Goal: Transaction & Acquisition: Purchase product/service

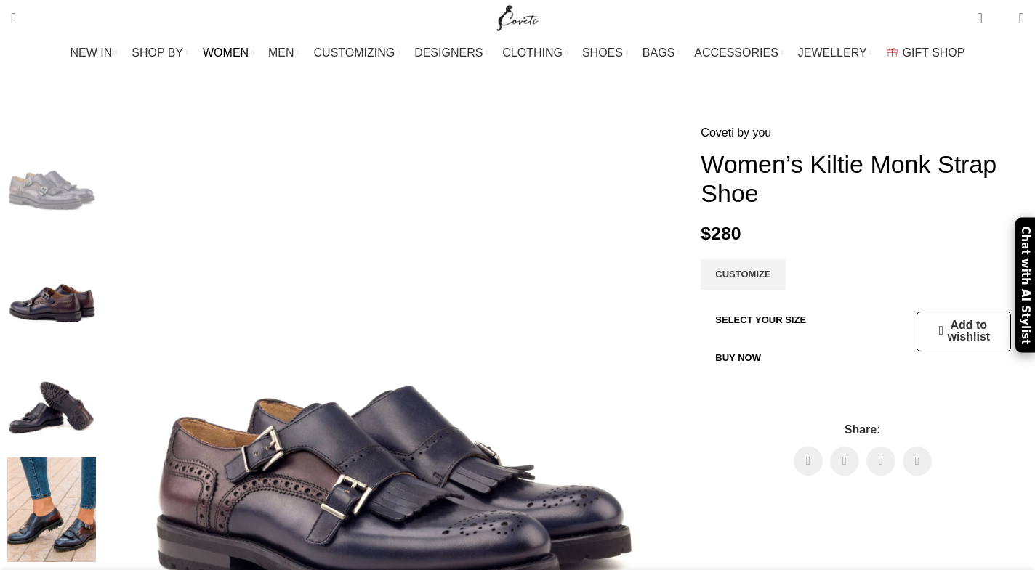
click at [249, 50] on span "WOMEN" at bounding box center [226, 53] width 46 height 14
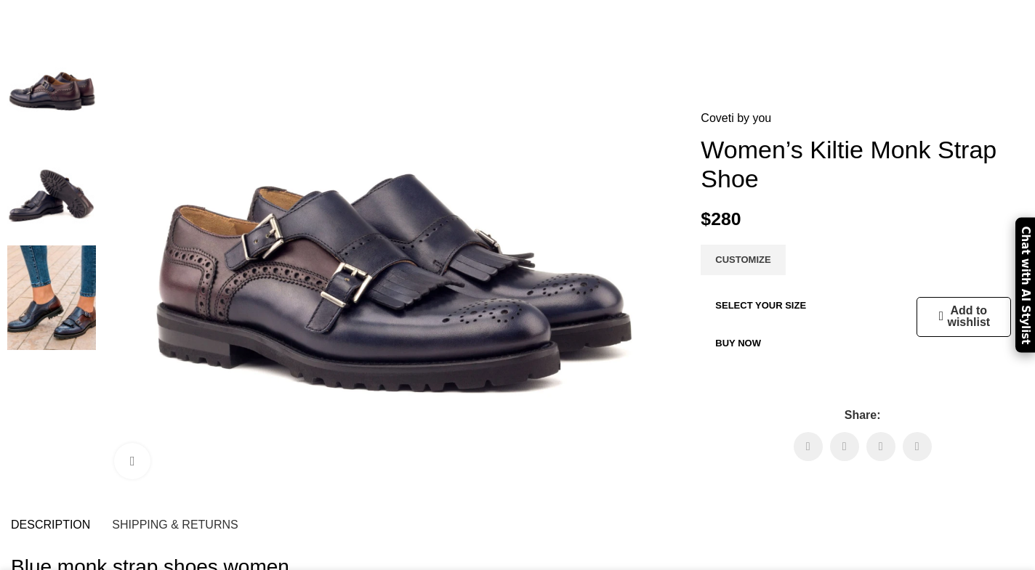
scroll to position [0, 306]
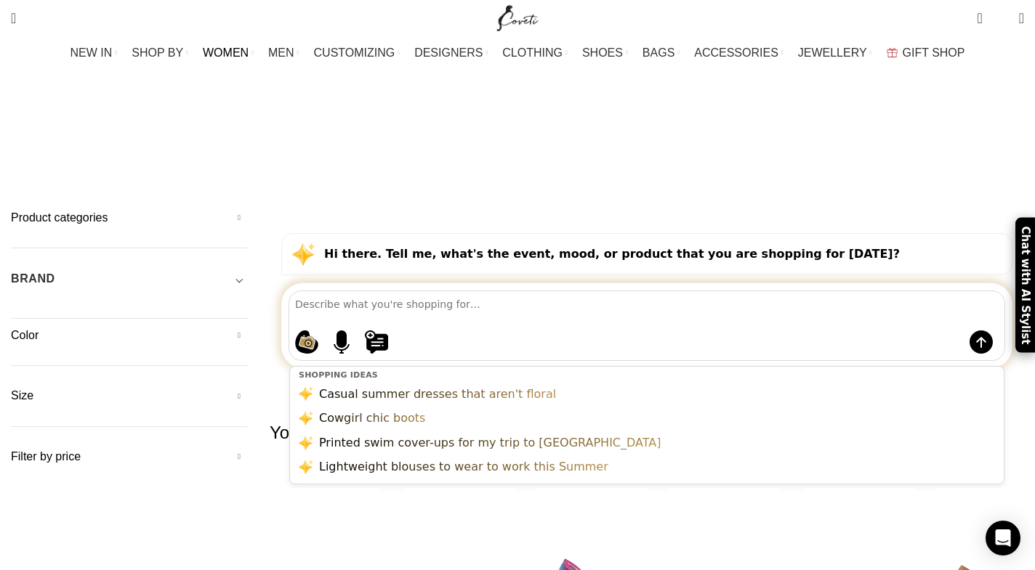
click at [432, 247] on strong "Hi there. Tell me, what's the event, mood, or product that you are shopping for…" at bounding box center [612, 254] width 576 height 14
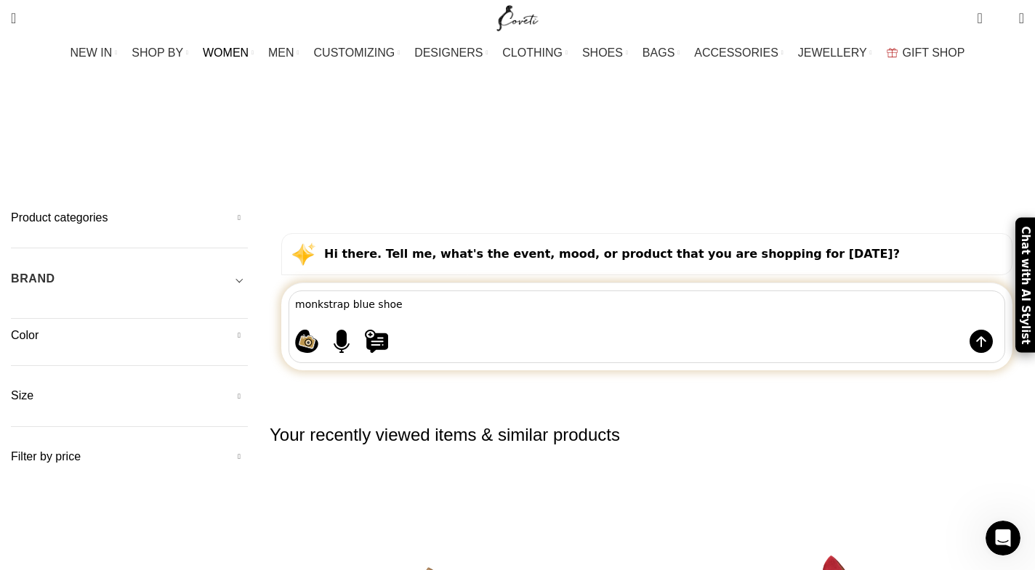
type textarea "monkstrap blue shoes"
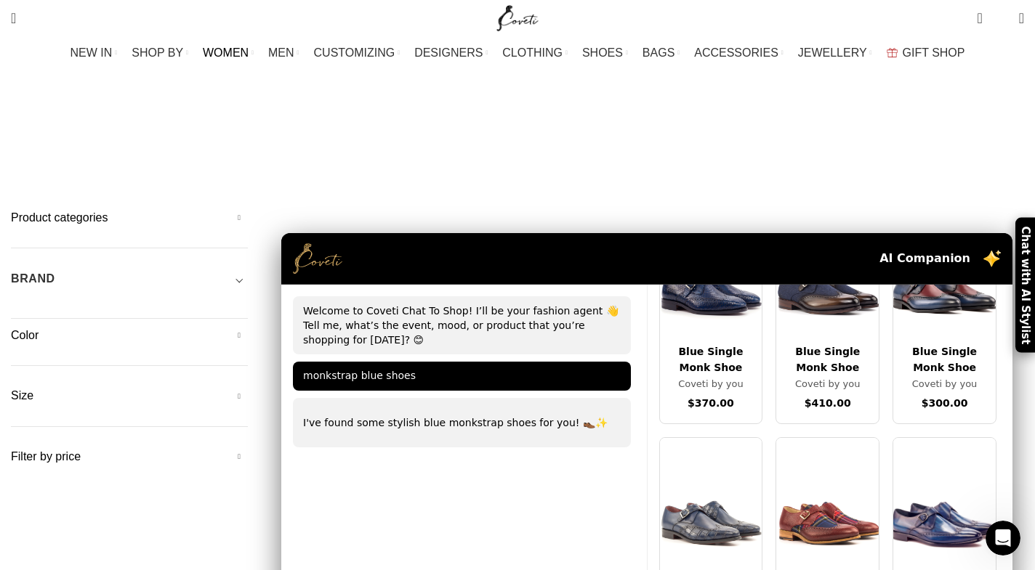
scroll to position [1319, 0]
